Goal: Information Seeking & Learning: Find contact information

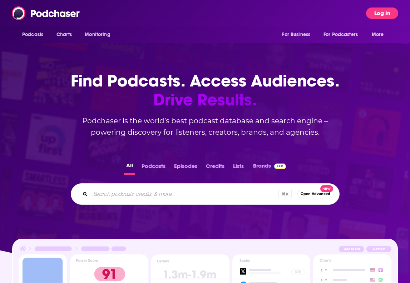
click at [389, 14] on button "Log In" at bounding box center [382, 13] width 32 height 11
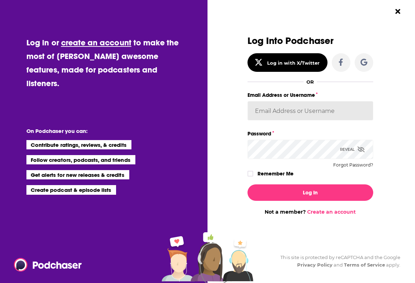
click at [314, 113] on input "Email Address or Username" at bounding box center [311, 110] width 126 height 19
click at [292, 106] on input "Email Address or Username" at bounding box center [311, 110] width 126 height 19
click at [291, 107] on input "Email Address or Username" at bounding box center [311, 110] width 126 height 19
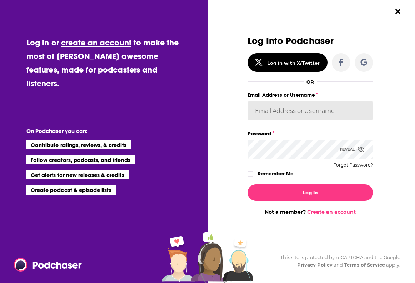
click at [268, 108] on input "Email Address or Username" at bounding box center [311, 110] width 126 height 19
click at [317, 111] on input "Email Address or Username" at bounding box center [311, 110] width 126 height 19
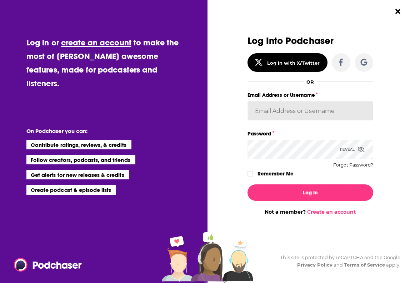
paste input "Sshawan@kivvit.com"
type input "Sshawan@kivvit.com"
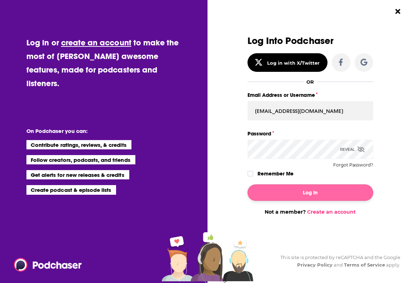
drag, startPoint x: 287, startPoint y: 174, endPoint x: 291, endPoint y: 195, distance: 21.5
click at [287, 174] on label "Remember Me" at bounding box center [276, 173] width 36 height 9
click at [253, 177] on input "rememberMe" at bounding box center [250, 177] width 4 height 0
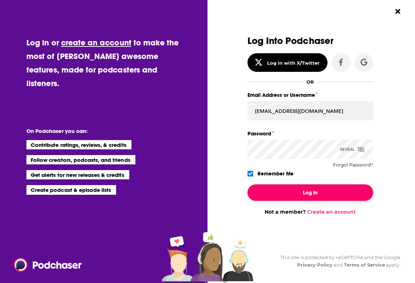
click at [291, 196] on button "Log In" at bounding box center [311, 192] width 126 height 16
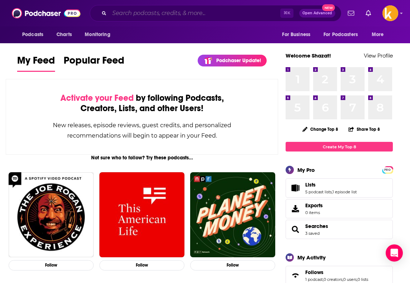
click at [144, 19] on input "Search podcasts, credits, & more..." at bounding box center [194, 13] width 171 height 11
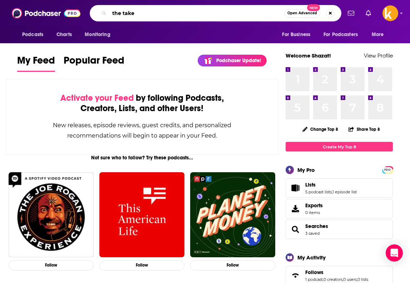
type input "the take"
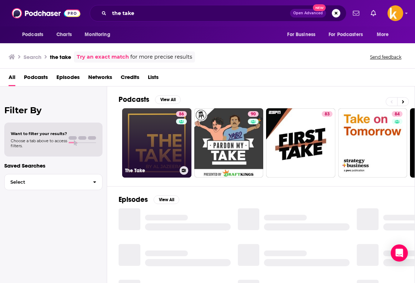
click at [166, 148] on link "86 The Take" at bounding box center [156, 142] width 69 height 69
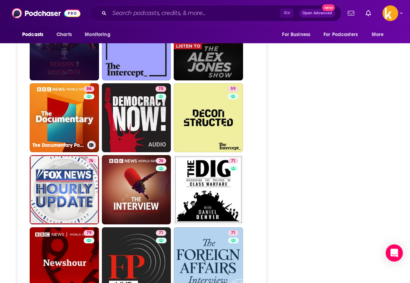
scroll to position [1570, 0]
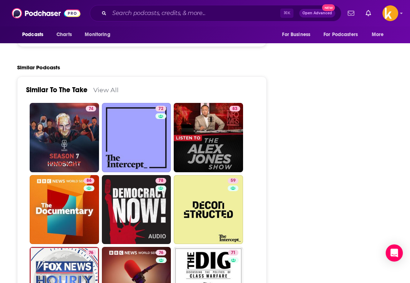
click at [159, 7] on div "⌘ K Open Advanced New" at bounding box center [216, 13] width 252 height 16
click at [154, 14] on input "Search podcasts, credits, & more..." at bounding box center [194, 13] width 171 height 11
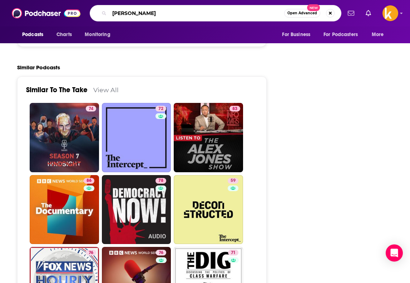
type input "colombia"
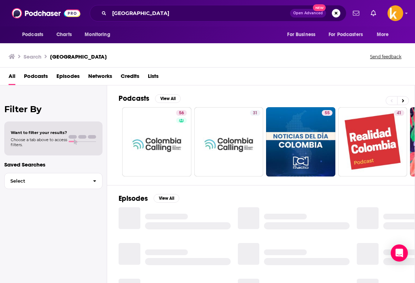
click at [44, 75] on span "Podcasts" at bounding box center [36, 77] width 24 height 15
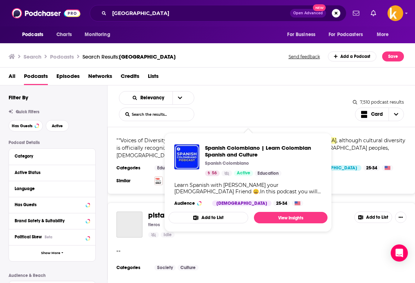
scroll to position [2032, 0]
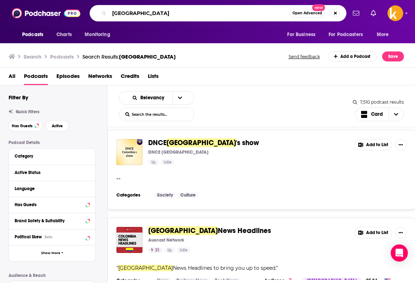
drag, startPoint x: 139, startPoint y: 13, endPoint x: 53, endPoint y: 9, distance: 85.9
click at [53, 10] on div "Podcasts Charts Monitoring colombia Open Advanced New For Business For Podcaste…" at bounding box center [207, 13] width 415 height 26
type input "latin america"
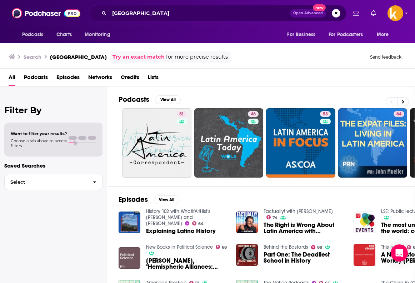
click at [44, 75] on span "Podcasts" at bounding box center [36, 79] width 24 height 15
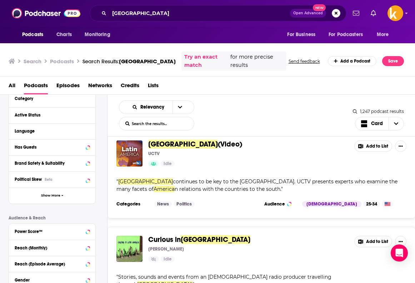
scroll to position [1654, 0]
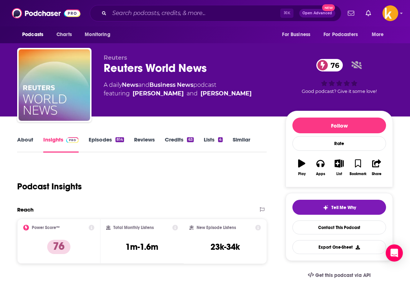
click at [106, 139] on link "Episodes 814" at bounding box center [106, 144] width 35 height 16
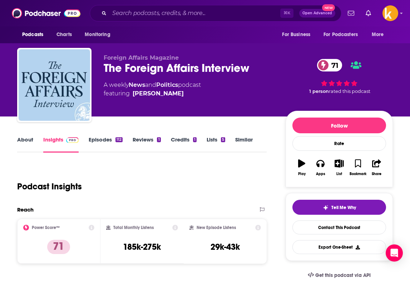
click at [100, 139] on link "Episodes 112" at bounding box center [106, 144] width 34 height 16
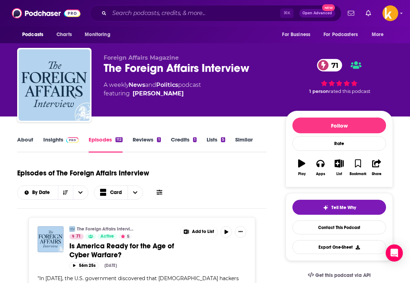
click at [30, 140] on link "About" at bounding box center [25, 144] width 16 height 16
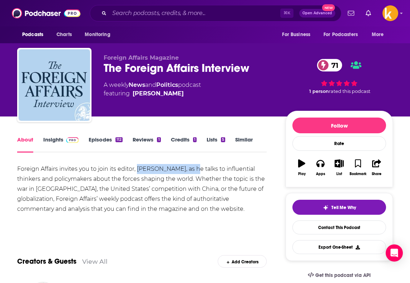
drag, startPoint x: 138, startPoint y: 168, endPoint x: 193, endPoint y: 171, distance: 55.8
click at [193, 171] on div "Foreign Affairs invites you to join its editor, Daniel Kurtz-Phelan, as he talk…" at bounding box center [142, 189] width 250 height 50
copy div "Daniel Kurtz-Phelan"
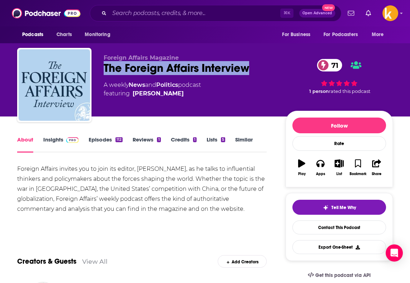
drag, startPoint x: 252, startPoint y: 68, endPoint x: 94, endPoint y: 62, distance: 158.5
click at [94, 62] on div "Foreign Affairs Magazine The Foreign Affairs Interview 71 A weekly News and Pol…" at bounding box center [205, 86] width 376 height 77
copy h1 "The Foreign Affairs Interview"
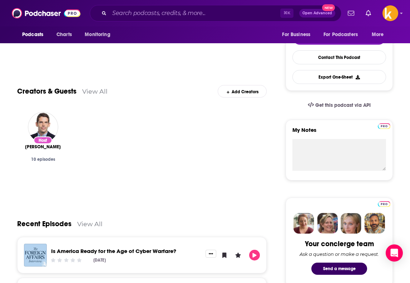
scroll to position [48, 0]
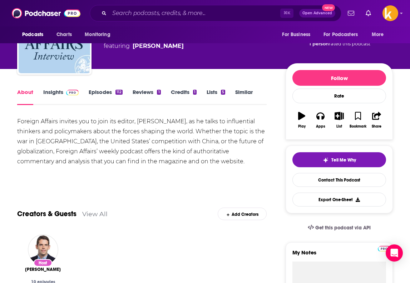
click at [58, 93] on link "Insights" at bounding box center [60, 97] width 35 height 16
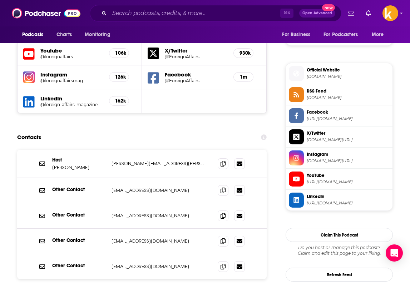
scroll to position [641, 0]
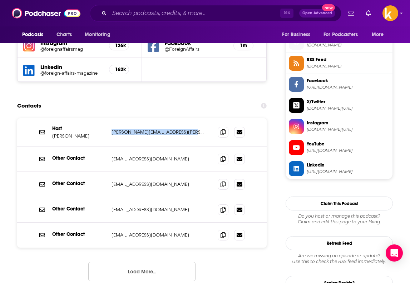
drag, startPoint x: 185, startPoint y: 113, endPoint x: 109, endPoint y: 113, distance: 75.8
click at [109, 118] on div "Host Daniel Kurtz-Phelan daniel.phelan@civilsociety.co.uk daniel.phelan@civilso…" at bounding box center [142, 132] width 250 height 28
copy p "daniel.phelan@civilsociety.co.uk"
drag, startPoint x: 94, startPoint y: 117, endPoint x: 53, endPoint y: 117, distance: 41.5
click at [53, 133] on p "Daniel Kurtz-Phelan" at bounding box center [79, 136] width 54 height 6
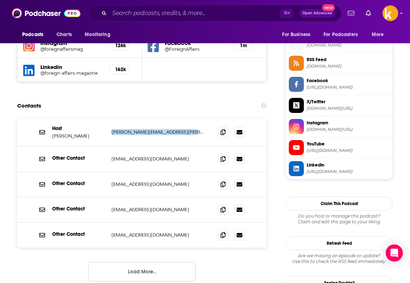
copy p "Daniel Kurtz-Phelan"
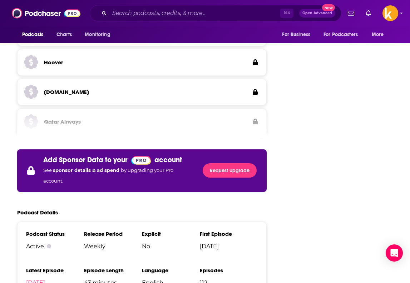
scroll to position [1596, 0]
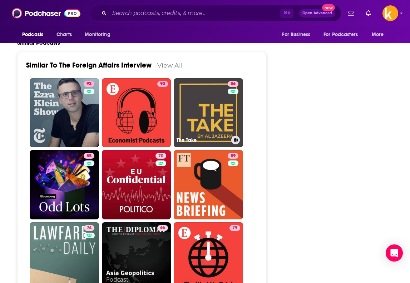
click at [268, 125] on div "About Insights Episodes 112 Reviews 1 Credits 1 Lists 5 Similar Podcast Insight…" at bounding box center [146, 211] width 280 height 3344
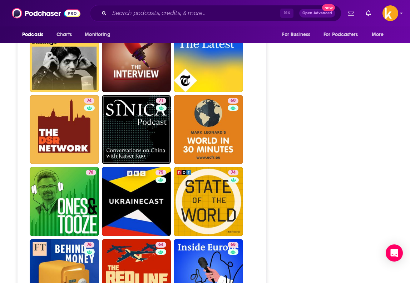
scroll to position [1954, 0]
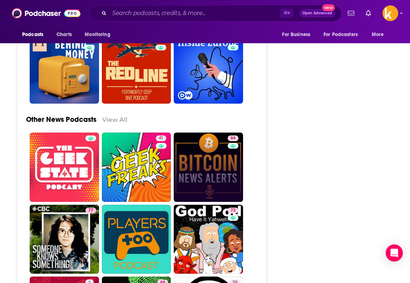
scroll to position [2149, 0]
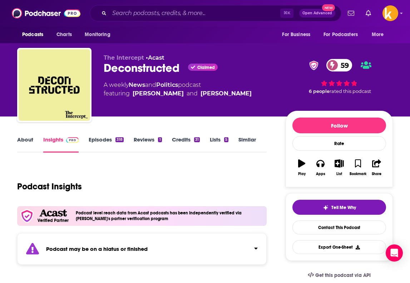
click at [98, 139] on link "Episodes 318" at bounding box center [106, 144] width 35 height 16
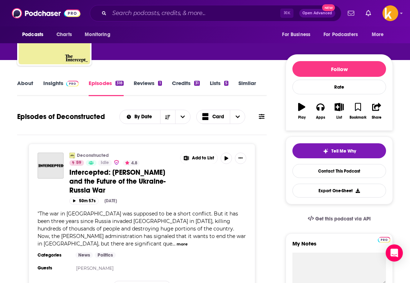
scroll to position [66, 0]
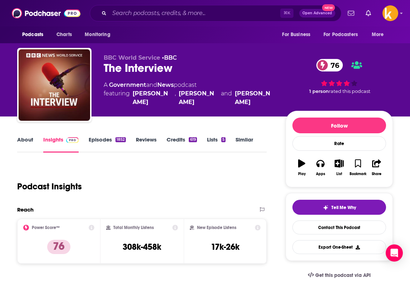
click at [99, 140] on link "Episodes 1852" at bounding box center [107, 144] width 37 height 16
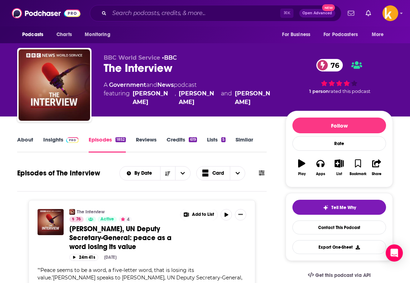
click at [30, 137] on link "About" at bounding box center [25, 144] width 16 height 16
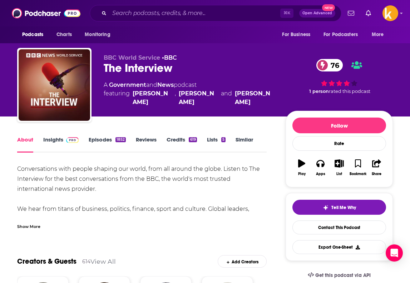
click at [34, 226] on div "Show More" at bounding box center [28, 226] width 23 height 7
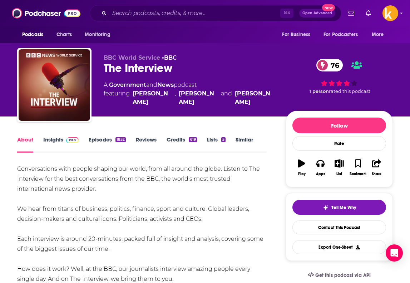
click at [237, 223] on div "Conversations with people shaping our world, from all around the globe. Listen …" at bounding box center [142, 254] width 250 height 180
drag, startPoint x: 231, startPoint y: 219, endPoint x: 97, endPoint y: 207, distance: 134.9
click at [97, 207] on div "Conversations with people shaping our world, from all around the globe. Listen …" at bounding box center [142, 254] width 250 height 180
click at [60, 138] on link "Insights" at bounding box center [60, 144] width 35 height 16
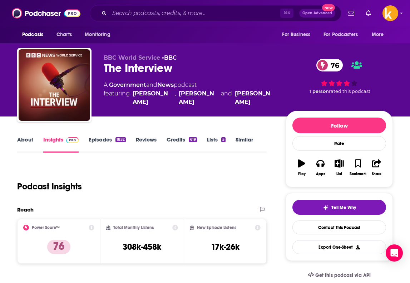
click at [24, 137] on link "About" at bounding box center [25, 144] width 16 height 16
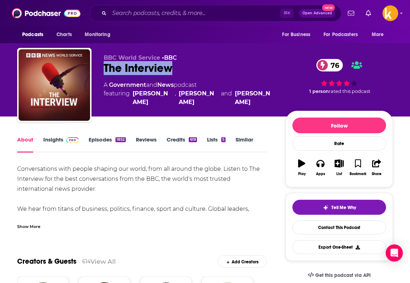
drag, startPoint x: 168, startPoint y: 69, endPoint x: 101, endPoint y: 68, distance: 67.6
click at [101, 68] on div "BBC World Service • BBC The Interview 76 A Government and News podcast featurin…" at bounding box center [205, 86] width 376 height 77
copy h1 "The Interview"
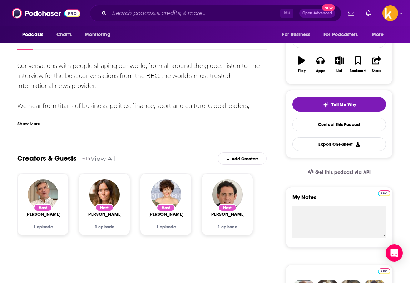
scroll to position [7, 0]
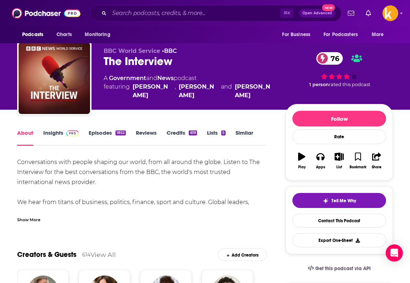
click at [30, 221] on div "Show More" at bounding box center [28, 219] width 23 height 7
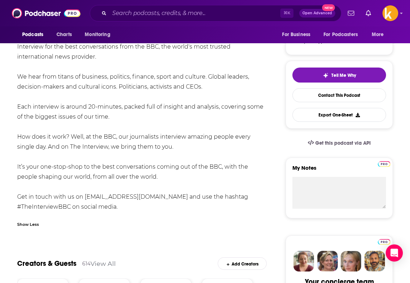
scroll to position [145, 0]
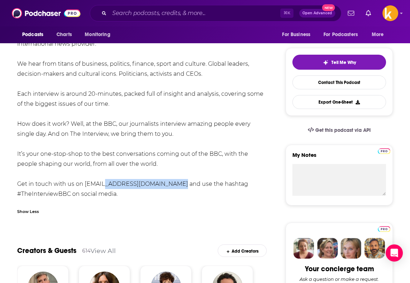
drag, startPoint x: 169, startPoint y: 183, endPoint x: 102, endPoint y: 186, distance: 67.7
click at [102, 186] on div "Conversations with people shaping our world, from all around the globe. Listen …" at bounding box center [142, 109] width 250 height 180
copy div "TheInterview@bbc.co.uk"
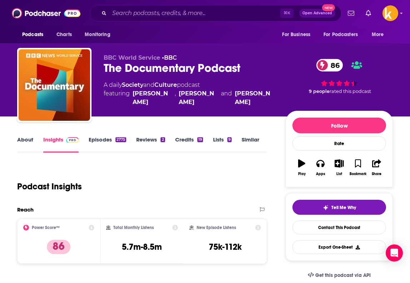
click at [29, 141] on link "About" at bounding box center [25, 144] width 16 height 16
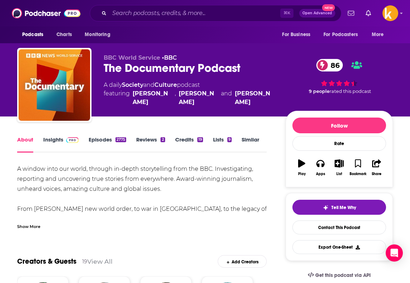
click at [103, 142] on link "Episodes 2775" at bounding box center [108, 144] width 38 height 16
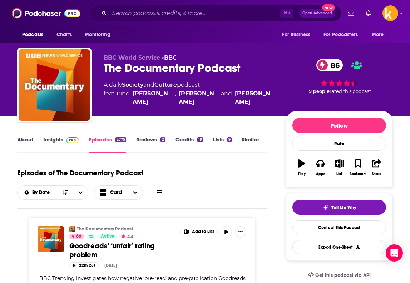
click at [25, 141] on link "About" at bounding box center [25, 144] width 16 height 16
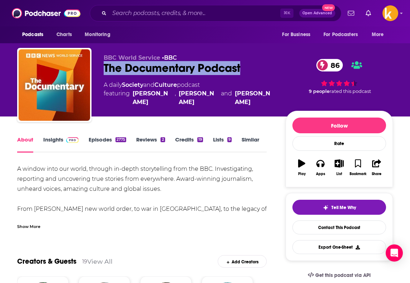
drag, startPoint x: 246, startPoint y: 73, endPoint x: 102, endPoint y: 65, distance: 143.6
click at [102, 65] on div "BBC World Service • BBC The Documentary Podcast 86 A daily Society and Culture …" at bounding box center [205, 86] width 376 height 77
copy h1 "The Documentary Podcast"
click at [59, 143] on link "Insights" at bounding box center [60, 144] width 35 height 16
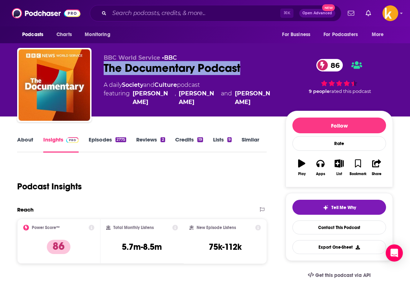
drag, startPoint x: 222, startPoint y: 70, endPoint x: 102, endPoint y: 69, distance: 120.1
click at [102, 69] on div "BBC World Service • BBC The Documentary Podcast 86 A daily Society and Culture …" at bounding box center [205, 86] width 376 height 77
copy h2 "The Documentary Podcast"
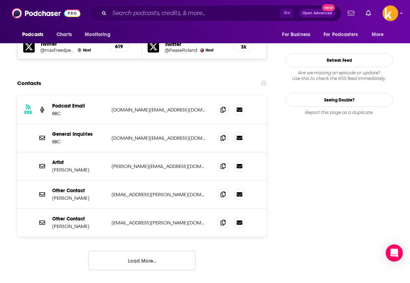
scroll to position [657, 0]
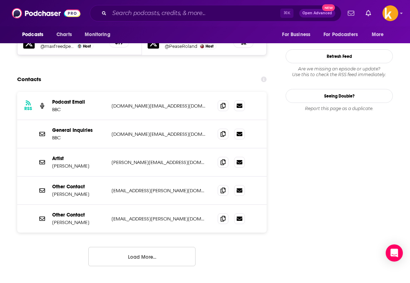
click at [146, 247] on button "Load More..." at bounding box center [141, 256] width 107 height 19
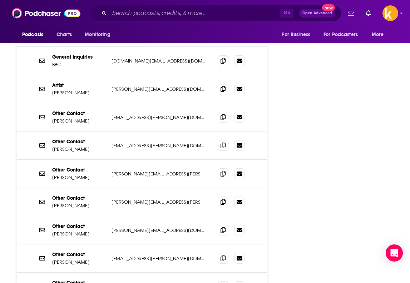
scroll to position [774, 0]
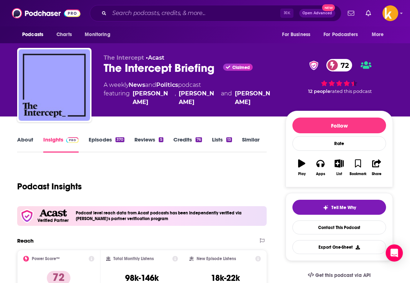
click at [23, 142] on link "About" at bounding box center [25, 144] width 16 height 16
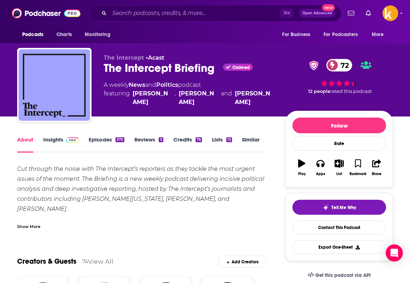
click at [61, 145] on link "Insights" at bounding box center [60, 144] width 35 height 16
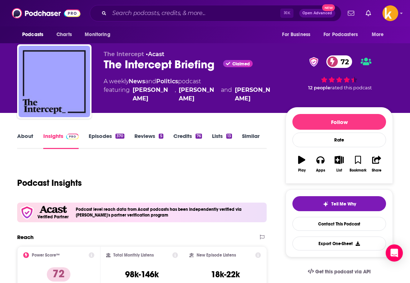
scroll to position [3, 0]
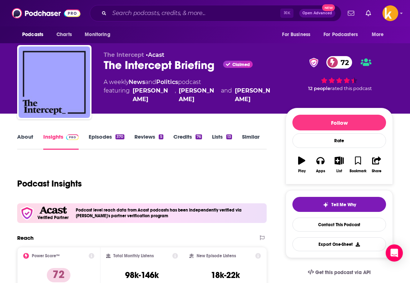
click at [95, 141] on link "Episodes 370" at bounding box center [107, 141] width 36 height 16
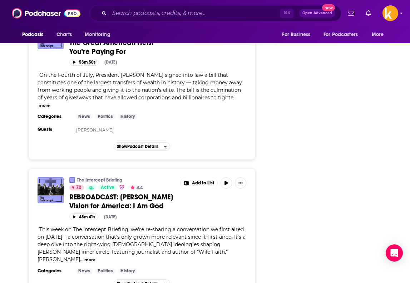
scroll to position [1820, 0]
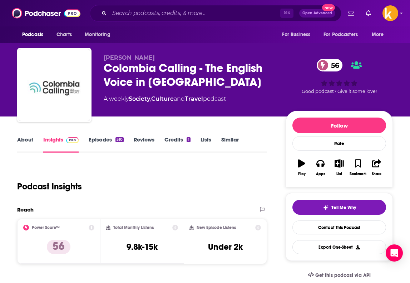
click at [29, 138] on link "About" at bounding box center [25, 144] width 16 height 16
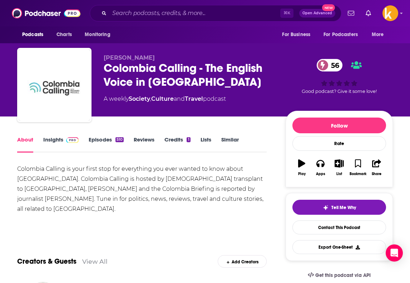
click at [54, 142] on link "Insights" at bounding box center [60, 144] width 35 height 16
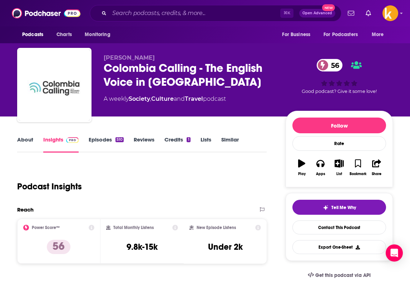
click at [30, 139] on link "About" at bounding box center [25, 144] width 16 height 16
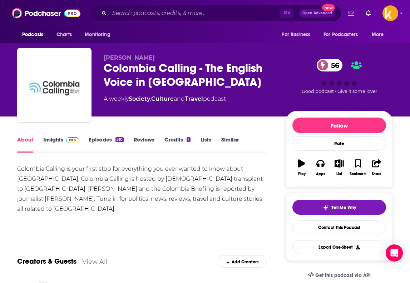
click at [98, 144] on link "Episodes 510" at bounding box center [106, 144] width 35 height 16
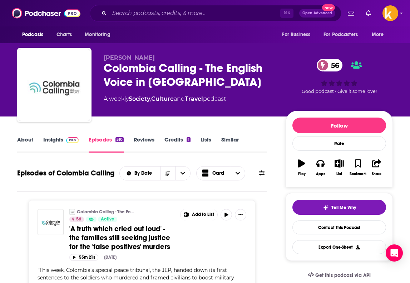
click at [27, 139] on link "About" at bounding box center [25, 144] width 16 height 16
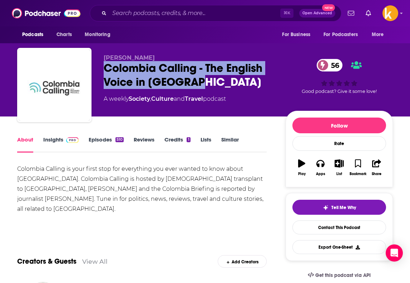
drag, startPoint x: 199, startPoint y: 87, endPoint x: 105, endPoint y: 70, distance: 95.5
click at [105, 70] on div "Colombia Calling - The English Voice in Colombia 56" at bounding box center [189, 75] width 171 height 28
copy h1 "Colombia Calling - The English Voice in Colombia"
click at [63, 142] on span at bounding box center [70, 139] width 15 height 7
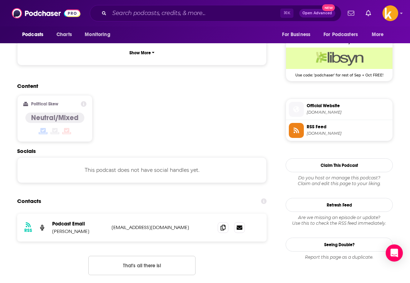
scroll to position [518, 0]
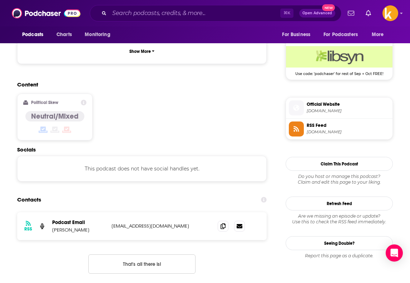
drag, startPoint x: 175, startPoint y: 200, endPoint x: 107, endPoint y: 196, distance: 68.0
click at [107, 212] on div "RSS Podcast Email Richard McColl colombiacalling@gmail.com colombiacalling@gmai…" at bounding box center [142, 226] width 250 height 28
copy div "colombiacalling@gmail.com"
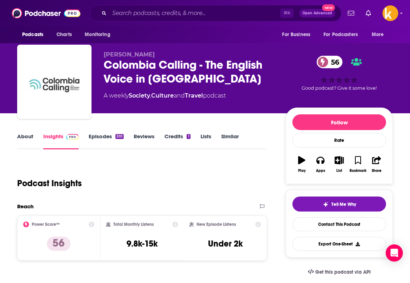
scroll to position [0, 0]
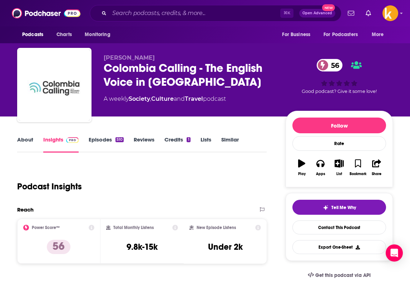
click at [119, 187] on div "Podcast Insights" at bounding box center [139, 182] width 244 height 36
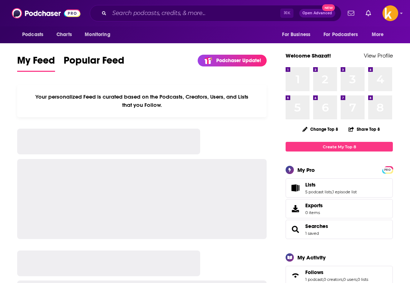
click at [162, 19] on div "⌘ K Open Advanced New" at bounding box center [216, 13] width 252 height 16
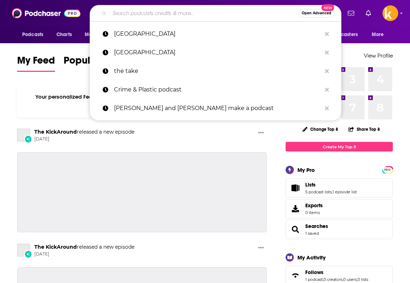
click at [163, 16] on input "Search podcasts, credits, & more..." at bounding box center [203, 13] width 189 height 11
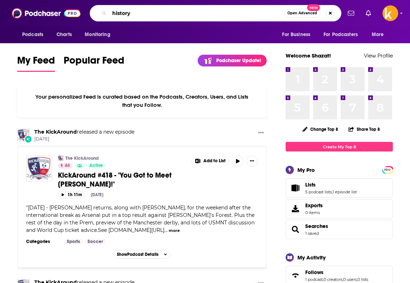
type input "history"
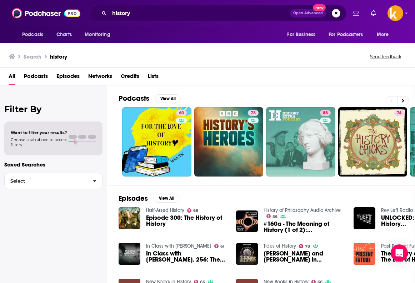
click at [24, 80] on div "All Podcasts Episodes Networks Credits Lists" at bounding box center [209, 77] width 401 height 15
click at [33, 78] on span "Podcasts" at bounding box center [36, 77] width 24 height 15
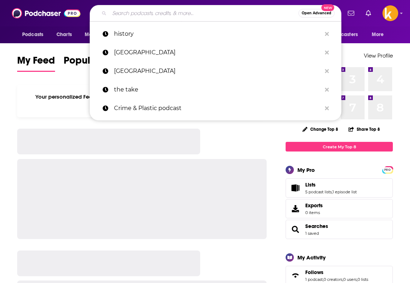
click at [153, 15] on input "Search podcasts, credits, & more..." at bounding box center [203, 13] width 189 height 11
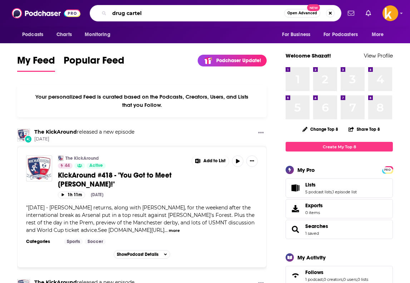
type input "drug cartel"
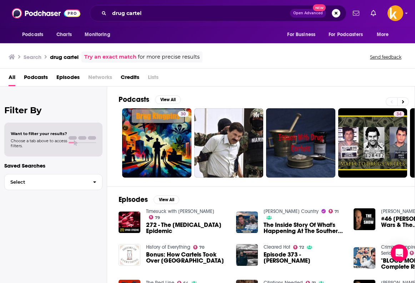
click at [35, 77] on span "Podcasts" at bounding box center [36, 79] width 24 height 15
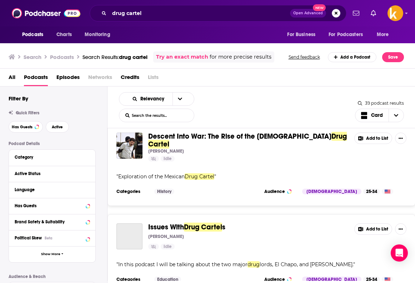
scroll to position [249, 0]
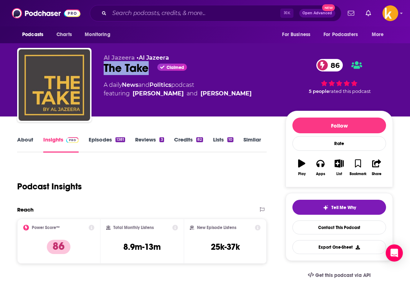
drag, startPoint x: 105, startPoint y: 70, endPoint x: 146, endPoint y: 72, distance: 40.8
click at [146, 72] on div "The Take Claimed 86" at bounding box center [189, 68] width 171 height 14
copy h2 "The Take"
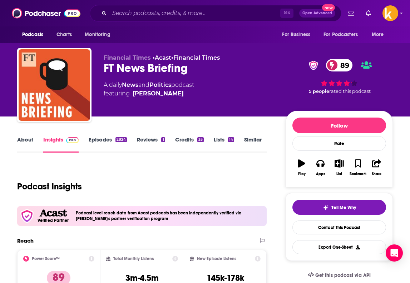
click at [105, 142] on link "Episodes 2824" at bounding box center [108, 144] width 38 height 16
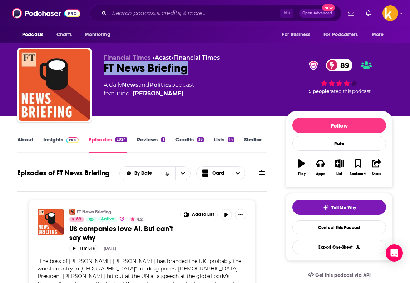
drag, startPoint x: 180, startPoint y: 71, endPoint x: 104, endPoint y: 67, distance: 75.6
click at [104, 67] on div "FT News Briefing 89" at bounding box center [189, 68] width 171 height 14
copy h2 "FT News Briefing"
click at [57, 146] on link "Insights" at bounding box center [60, 144] width 35 height 16
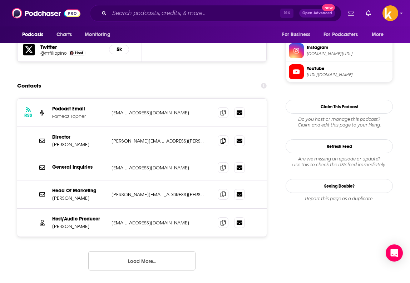
scroll to position [717, 0]
click at [178, 251] on button "Load More..." at bounding box center [141, 260] width 107 height 19
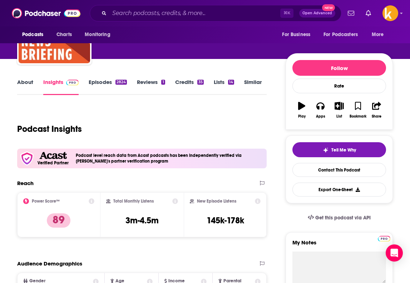
scroll to position [0, 0]
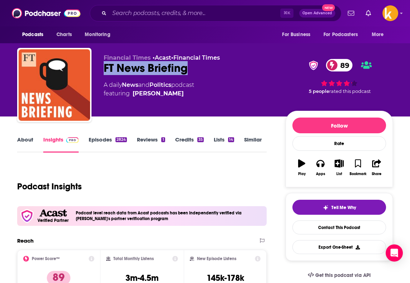
drag, startPoint x: 191, startPoint y: 76, endPoint x: 100, endPoint y: 68, distance: 91.9
click at [100, 68] on div "Financial Times • Acast • Financial Times FT News Briefing 89 A daily News and …" at bounding box center [205, 86] width 376 height 77
copy h2 "FT News Briefing"
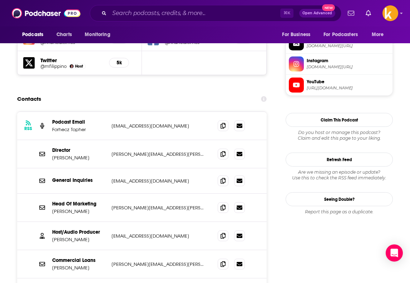
scroll to position [704, 0]
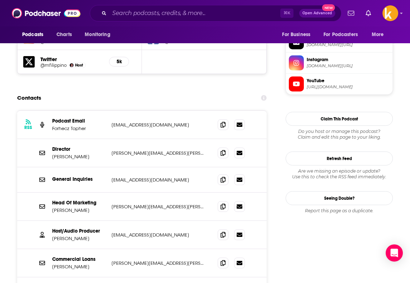
drag, startPoint x: 91, startPoint y: 211, endPoint x: 53, endPoint y: 210, distance: 38.3
click at [53, 236] on p "Marc Filippino" at bounding box center [79, 239] width 54 height 6
copy p "Marc Filippino"
drag, startPoint x: 153, startPoint y: 206, endPoint x: 112, endPoint y: 202, distance: 41.2
click at [112, 221] on div "Host/Audio Producer Marc Filippino marc.filippino@ft.com marc.filippino@ft.com" at bounding box center [142, 235] width 250 height 28
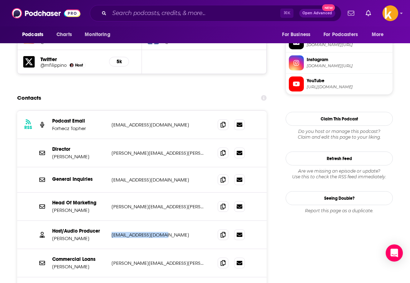
copy p "marc.filippino@ft.com"
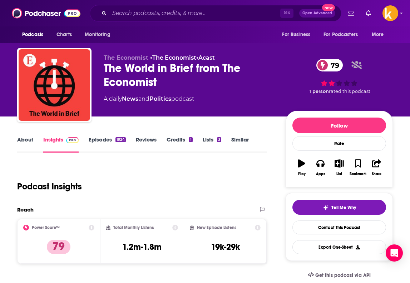
click at [95, 141] on link "Episodes 1924" at bounding box center [107, 144] width 37 height 16
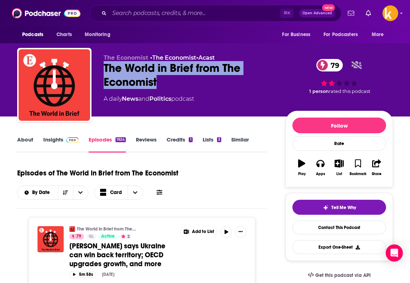
drag, startPoint x: 144, startPoint y: 75, endPoint x: 102, endPoint y: 65, distance: 43.4
click at [102, 65] on div "The Economist • The Economist • Acast The World in Brief from The Economist 79 …" at bounding box center [205, 86] width 376 height 77
copy h2 "The World in Brief from The Economist"
click at [72, 138] on img at bounding box center [72, 140] width 13 height 6
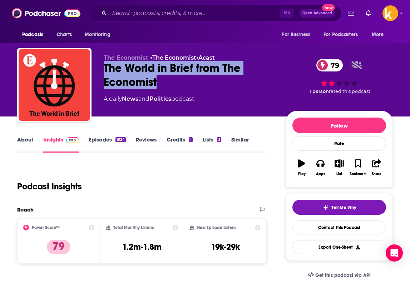
drag, startPoint x: 154, startPoint y: 87, endPoint x: 101, endPoint y: 72, distance: 55.4
click at [101, 72] on div "The Economist • The Economist • Acast The World in Brief from The Economist 79 …" at bounding box center [205, 86] width 376 height 77
copy h2 "The World in Brief from The Economist"
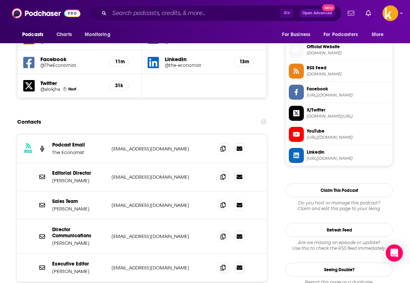
scroll to position [657, 0]
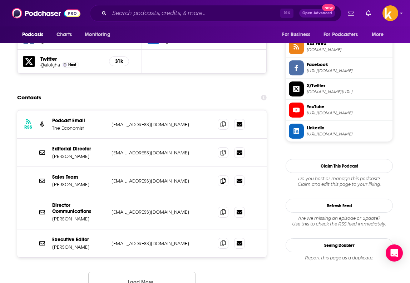
drag, startPoint x: 72, startPoint y: 227, endPoint x: 51, endPoint y: 227, distance: 21.5
click at [51, 230] on div "Executive Editor [PERSON_NAME] [PERSON_NAME][EMAIL_ADDRESS][DOMAIN_NAME] [EMAIL…" at bounding box center [142, 244] width 250 height 28
copy p "[PERSON_NAME]"
click at [132, 272] on button "Load More..." at bounding box center [141, 281] width 107 height 19
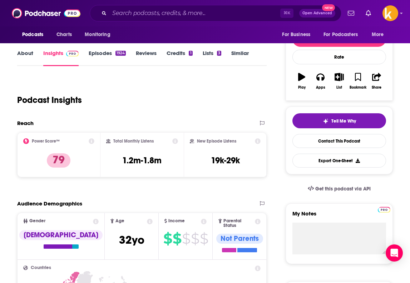
scroll to position [0, 0]
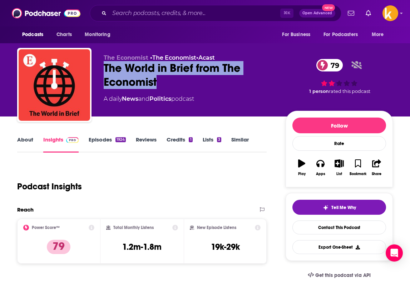
drag, startPoint x: 163, startPoint y: 85, endPoint x: 101, endPoint y: 67, distance: 64.8
click at [101, 67] on div "The Economist • The Economist • Acast The World in Brief from The Economist 79 …" at bounding box center [205, 86] width 376 height 77
copy h2 "The World in Brief from The Economist"
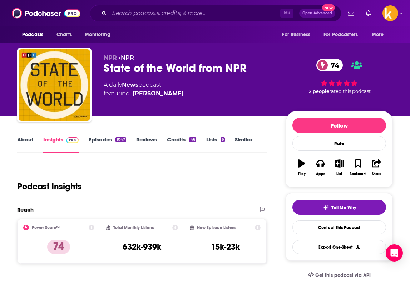
click at [97, 141] on link "Episodes 1047" at bounding box center [108, 144] width 38 height 16
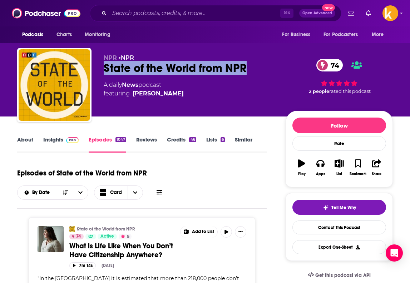
drag, startPoint x: 251, startPoint y: 70, endPoint x: 105, endPoint y: 65, distance: 146.0
click at [105, 65] on div "State of the World from NPR 74" at bounding box center [189, 68] width 171 height 14
copy h2 "State of the World from NPR"
click at [64, 139] on span at bounding box center [70, 139] width 15 height 7
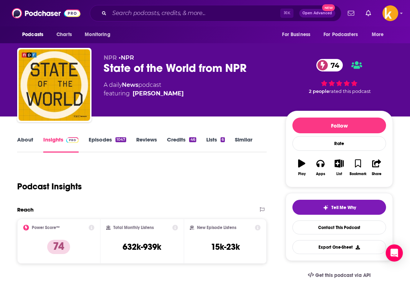
click at [251, 65] on div "State of the World from NPR 74" at bounding box center [189, 68] width 171 height 14
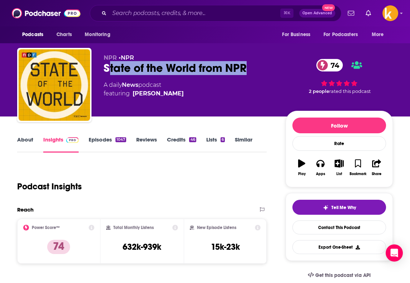
drag, startPoint x: 243, startPoint y: 67, endPoint x: 104, endPoint y: 71, distance: 139.1
click at [104, 71] on div "State of the World from NPR 74" at bounding box center [189, 68] width 171 height 14
copy h2 "State of the World from NPR"
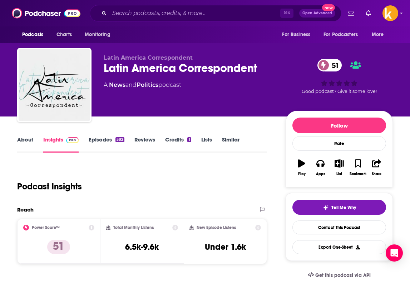
click at [25, 144] on link "About" at bounding box center [25, 144] width 16 height 16
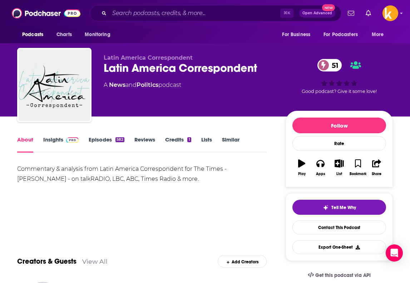
click at [106, 142] on link "Episodes 582" at bounding box center [107, 144] width 36 height 16
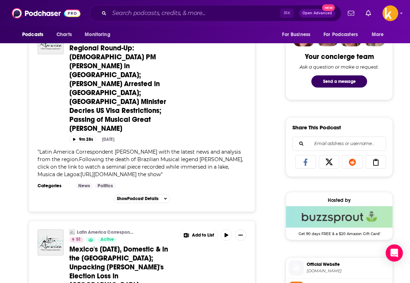
scroll to position [422, 0]
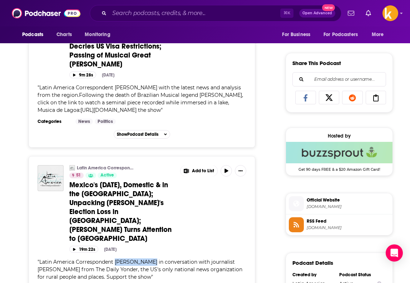
drag, startPoint x: 147, startPoint y: 209, endPoint x: 115, endPoint y: 211, distance: 32.2
click at [115, 259] on span "Latin America Correspondent Jon Bonfiglio in conversation with journalist Julia…" at bounding box center [140, 269] width 205 height 21
copy span "Jon Bonfiglio"
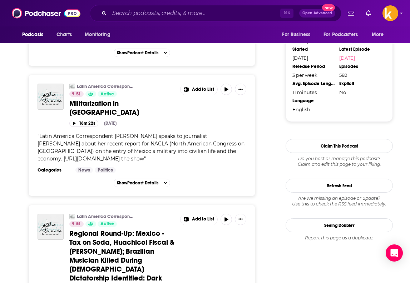
scroll to position [0, 0]
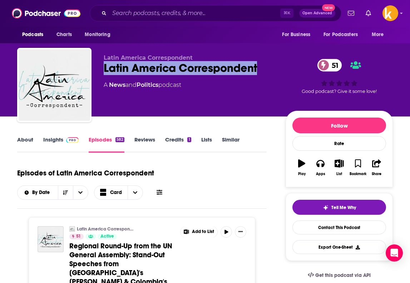
drag, startPoint x: 265, startPoint y: 71, endPoint x: 101, endPoint y: 64, distance: 164.3
click at [101, 64] on div "Latin America Correspondent Latin America Correspondent 51 A News and Politics …" at bounding box center [205, 86] width 376 height 77
copy h2 "Latin America Correspondent"
click at [62, 140] on link "Insights" at bounding box center [60, 144] width 35 height 16
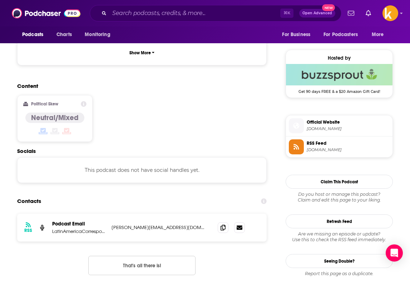
scroll to position [498, 0]
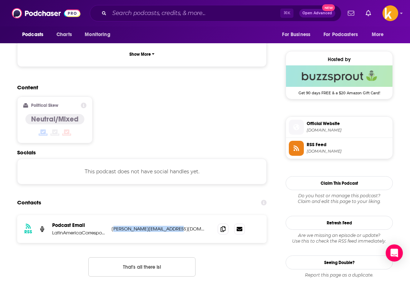
drag, startPoint x: 114, startPoint y: 200, endPoint x: 180, endPoint y: 203, distance: 65.9
click at [180, 226] on p "yvette@ninthwaveglobal.com" at bounding box center [159, 229] width 95 height 6
drag, startPoint x: 180, startPoint y: 203, endPoint x: 113, endPoint y: 201, distance: 67.6
click at [113, 226] on p "yvette@ninthwaveglobal.com" at bounding box center [159, 229] width 95 height 6
copy p "yvette@ninthwaveglobal.com"
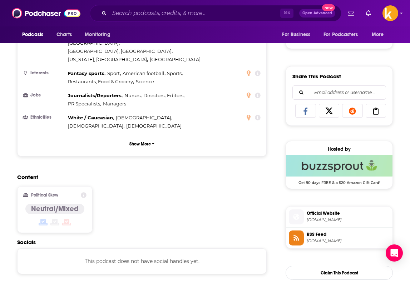
scroll to position [0, 0]
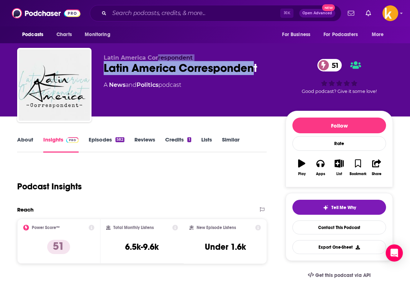
drag, startPoint x: 251, startPoint y: 69, endPoint x: 158, endPoint y: 59, distance: 93.1
click at [158, 59] on div "Latin America Correspondent Latin America Correspondent 51 A News and Politics …" at bounding box center [189, 82] width 171 height 57
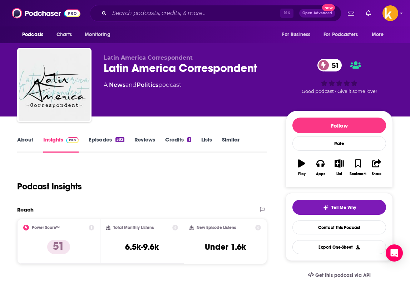
click at [246, 62] on div "Latin America Correspondent 51" at bounding box center [189, 68] width 171 height 14
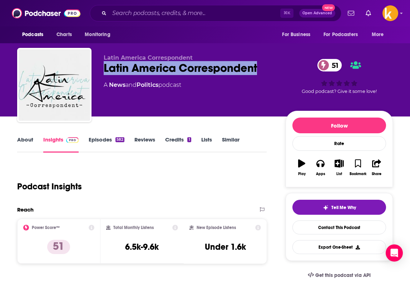
drag, startPoint x: 261, startPoint y: 68, endPoint x: 104, endPoint y: 68, distance: 157.0
click at [104, 68] on div "Latin America Correspondent 51" at bounding box center [189, 68] width 171 height 14
copy h2 "Latin America Correspondent"
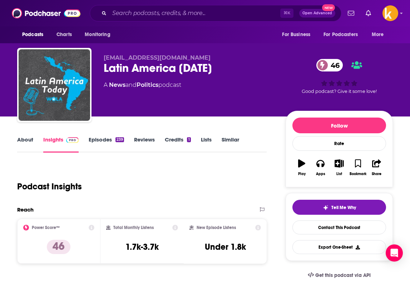
click at [28, 147] on link "About" at bounding box center [25, 144] width 16 height 16
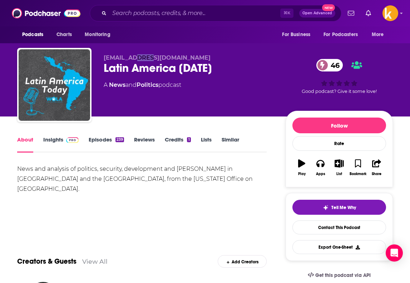
drag, startPoint x: 150, startPoint y: 58, endPoint x: 138, endPoint y: 58, distance: 12.2
click at [138, 58] on span "aisacson@wola.org" at bounding box center [157, 57] width 107 height 7
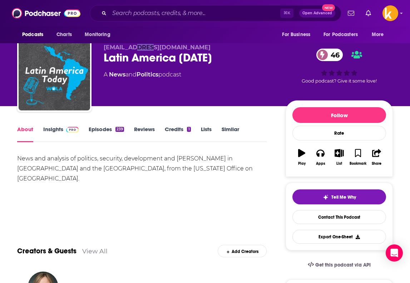
scroll to position [11, 0]
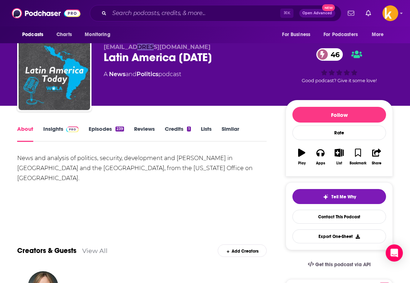
click at [105, 129] on link "Episodes 239" at bounding box center [106, 133] width 35 height 16
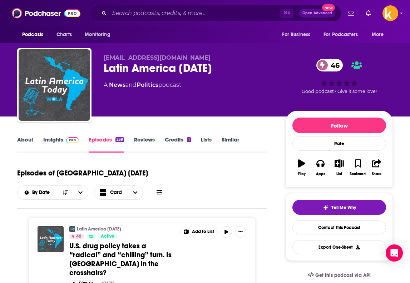
click at [20, 143] on link "About" at bounding box center [25, 144] width 16 height 16
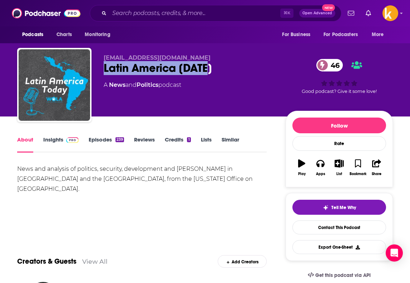
drag, startPoint x: 215, startPoint y: 68, endPoint x: 104, endPoint y: 67, distance: 110.8
click at [104, 67] on div "Latin America Today 46" at bounding box center [189, 68] width 171 height 14
copy h1 "Latin America Today"
click at [56, 143] on link "Insights" at bounding box center [60, 144] width 35 height 16
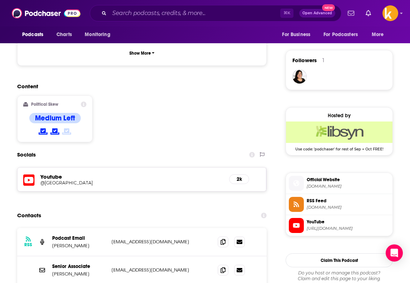
scroll to position [502, 0]
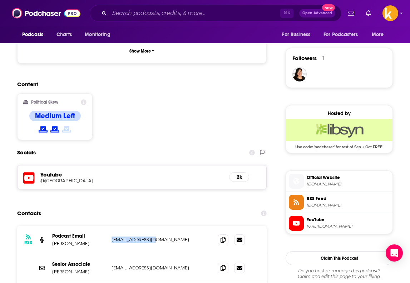
drag, startPoint x: 160, startPoint y: 220, endPoint x: 110, endPoint y: 220, distance: 49.7
click at [109, 226] on div "RSS Podcast Email Adam Isacson aisacson@wola.org aisacson@wola.org" at bounding box center [142, 240] width 250 height 28
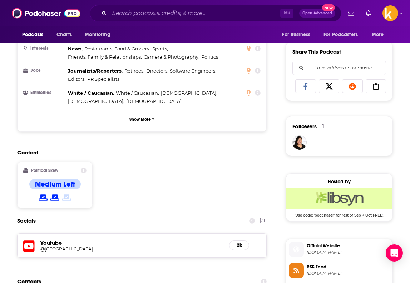
scroll to position [0, 0]
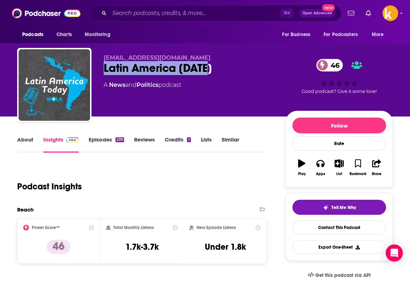
drag, startPoint x: 216, startPoint y: 74, endPoint x: 105, endPoint y: 67, distance: 111.1
click at [105, 67] on div "Latin America Today 46" at bounding box center [189, 68] width 171 height 14
copy h2 "Latin America Today"
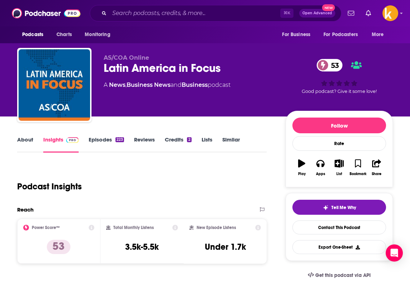
click at [31, 140] on link "About" at bounding box center [25, 144] width 16 height 16
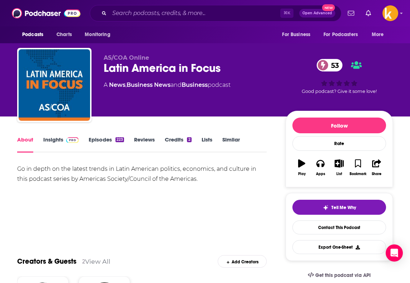
click at [96, 143] on link "Episodes 223" at bounding box center [106, 144] width 35 height 16
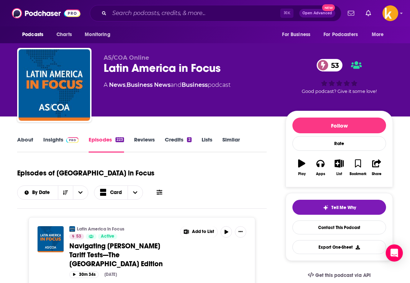
click at [24, 137] on link "About" at bounding box center [25, 144] width 16 height 16
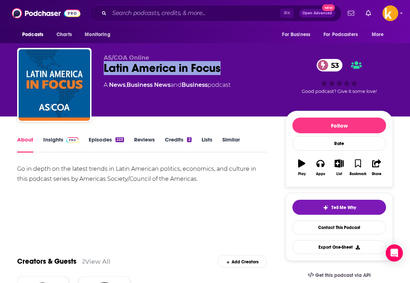
drag, startPoint x: 221, startPoint y: 70, endPoint x: 98, endPoint y: 67, distance: 122.7
click at [98, 69] on div "AS/COA Online [GEOGRAPHIC_DATA] in Focus 53 A News , Business News and Business…" at bounding box center [205, 86] width 376 height 77
copy h1 "Latin America in Focus"
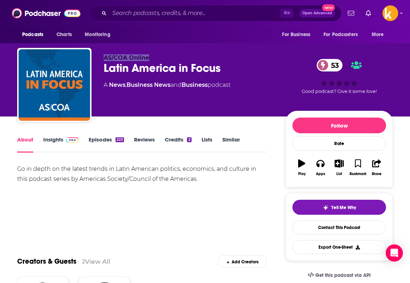
drag, startPoint x: 158, startPoint y: 59, endPoint x: 105, endPoint y: 60, distance: 52.6
click at [105, 60] on p "AS/COA Online" at bounding box center [189, 57] width 171 height 7
copy span "AS/COA Online"
click at [56, 140] on link "Insights" at bounding box center [60, 144] width 35 height 16
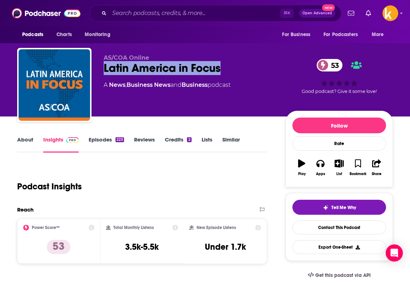
drag, startPoint x: 235, startPoint y: 73, endPoint x: 101, endPoint y: 69, distance: 133.8
click at [101, 69] on div "AS/COA Online [GEOGRAPHIC_DATA] in Focus 53 A News , Business News and Business…" at bounding box center [205, 86] width 376 height 77
copy h2 "Latin America in Focus"
click at [97, 137] on link "Episodes 223" at bounding box center [106, 144] width 35 height 16
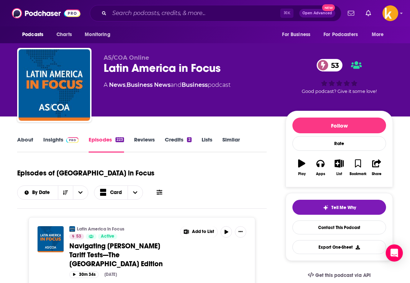
click at [49, 137] on link "Insights" at bounding box center [60, 144] width 35 height 16
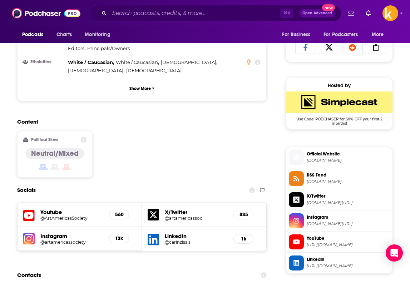
scroll to position [622, 0]
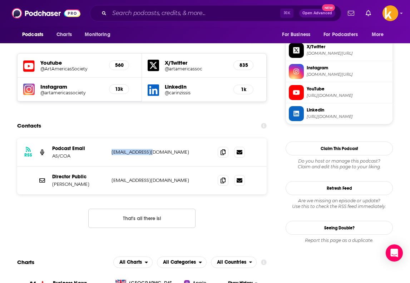
drag, startPoint x: 156, startPoint y: 134, endPoint x: 110, endPoint y: 134, distance: 45.8
click at [110, 138] on div "RSS Podcast Email AS/COA [EMAIL_ADDRESS][DOMAIN_NAME] [EMAIL_ADDRESS][DOMAIN_NA…" at bounding box center [142, 152] width 250 height 28
copy p "[EMAIL_ADDRESS][DOMAIN_NAME]"
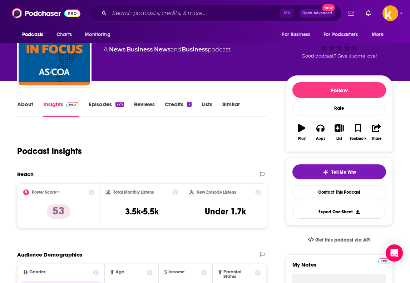
scroll to position [0, 0]
